Goal: Task Accomplishment & Management: Manage account settings

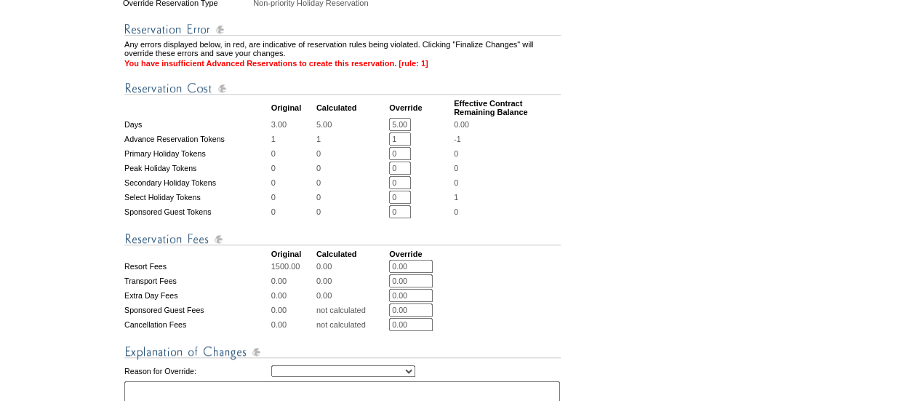
scroll to position [543, 0]
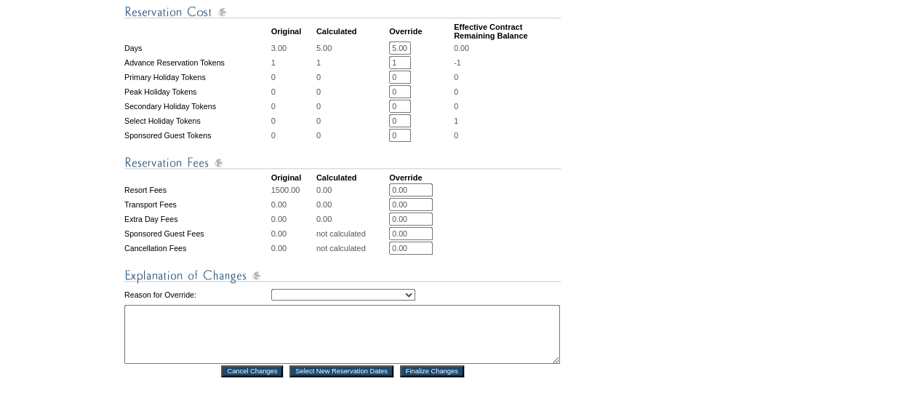
click at [406, 127] on input "0" at bounding box center [400, 120] width 22 height 13
type input "1"
click at [400, 69] on input "1" at bounding box center [400, 62] width 22 height 13
type input "0"
click at [411, 127] on input "1" at bounding box center [400, 120] width 22 height 13
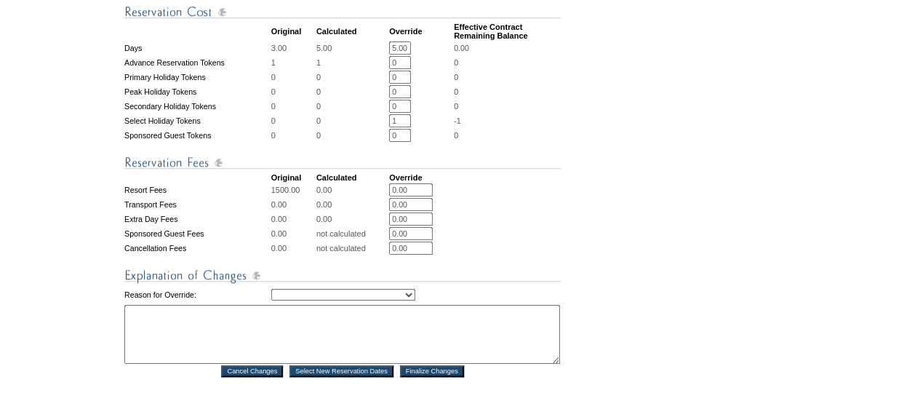
click at [459, 142] on td "0" at bounding box center [507, 135] width 107 height 13
click at [342, 300] on select "Creating Continuous Stay Days Rebooked After Cancellation Editing Occupant Expe…" at bounding box center [343, 295] width 144 height 12
click at [271, 300] on select "Creating Continuous Stay Days Rebooked After Cancellation Editing Occupant Expe…" at bounding box center [343, 295] width 144 height 12
click at [302, 300] on select "Creating Continuous Stay Days Rebooked After Cancellation Editing Occupant Expe…" at bounding box center [343, 295] width 144 height 12
select select "1043"
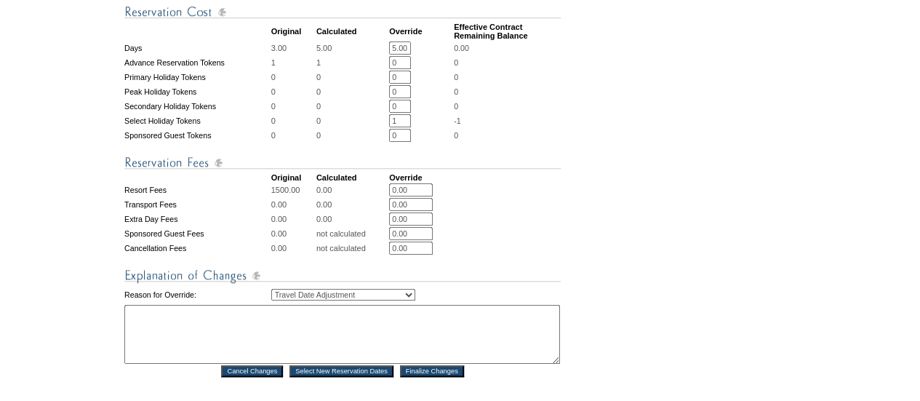
click at [271, 300] on select "Creating Continuous Stay Days Rebooked After Cancellation Editing Occupant Expe…" at bounding box center [343, 295] width 144 height 12
click at [228, 364] on textarea at bounding box center [342, 334] width 436 height 59
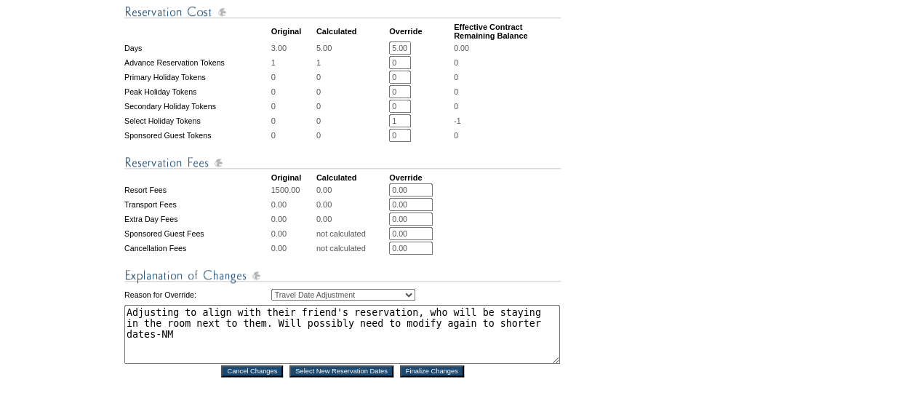
drag, startPoint x: 154, startPoint y: 366, endPoint x: 105, endPoint y: 366, distance: 49.5
click at [105, 366] on tr "1. Modify Dates 2. Modify Costs Reservation #: 1818866 Principal Member: [PERSO…" at bounding box center [281, 28] width 561 height 884
click at [453, 351] on textarea "Adjusting to align with their friend's reservation, who will be staying in the …" at bounding box center [342, 334] width 436 height 59
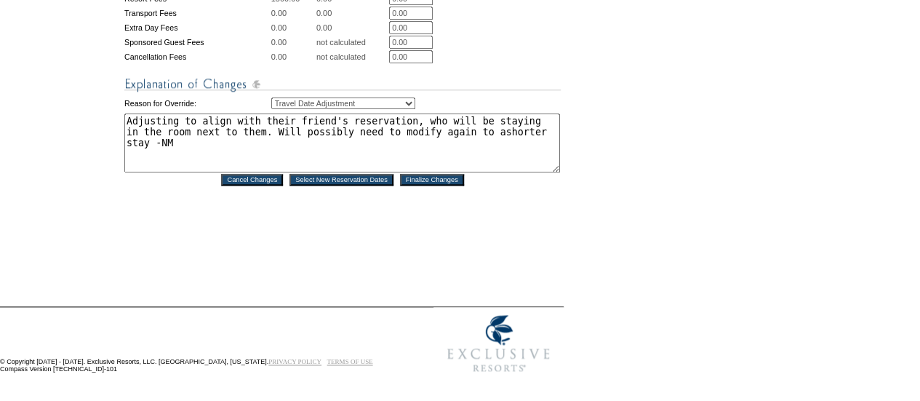
scroll to position [734, 0]
type textarea "Adjusting to align with their friend's reservation, who will be staying in the …"
click at [421, 186] on input "Finalize Changes" at bounding box center [432, 181] width 64 height 12
